Goal: Find contact information: Find contact information

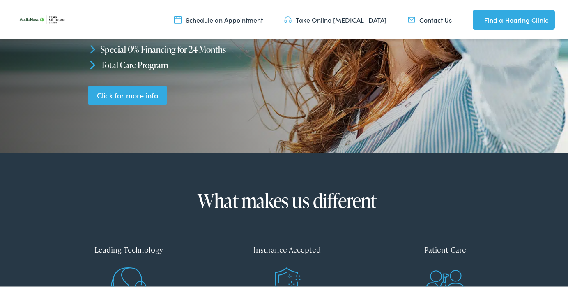
scroll to position [200, 0]
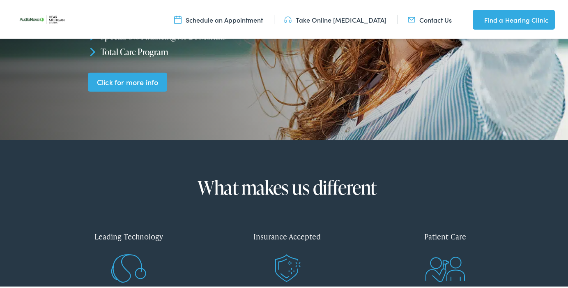
click at [151, 71] on link "Click for more info" at bounding box center [127, 80] width 79 height 19
click at [425, 17] on link "Contact Us" at bounding box center [430, 18] width 44 height 9
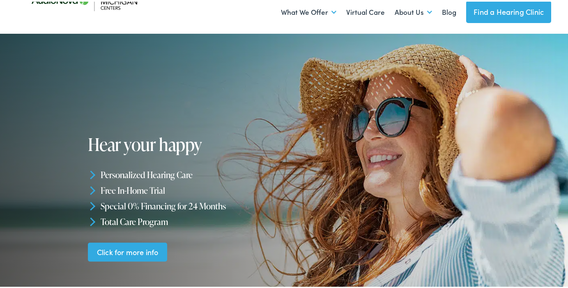
scroll to position [0, 0]
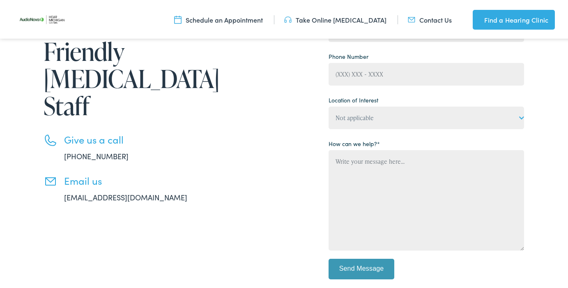
scroll to position [160, 0]
